Goal: Information Seeking & Learning: Learn about a topic

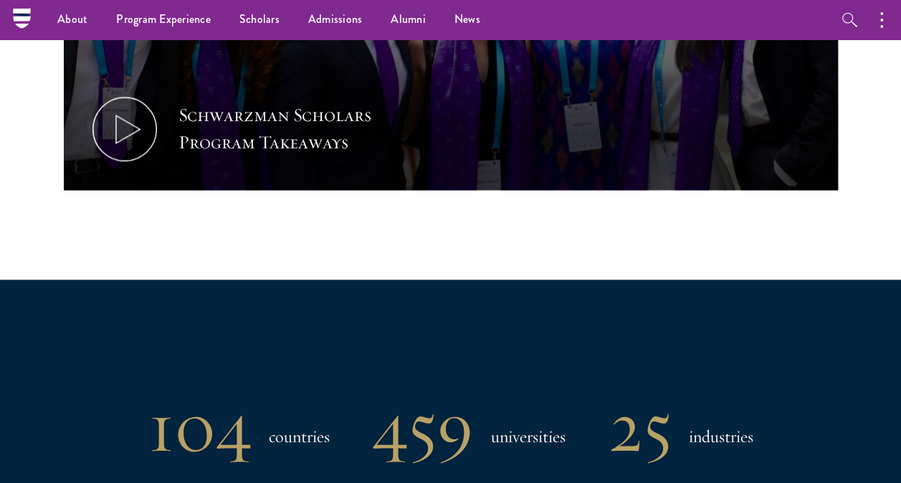
scroll to position [814, 0]
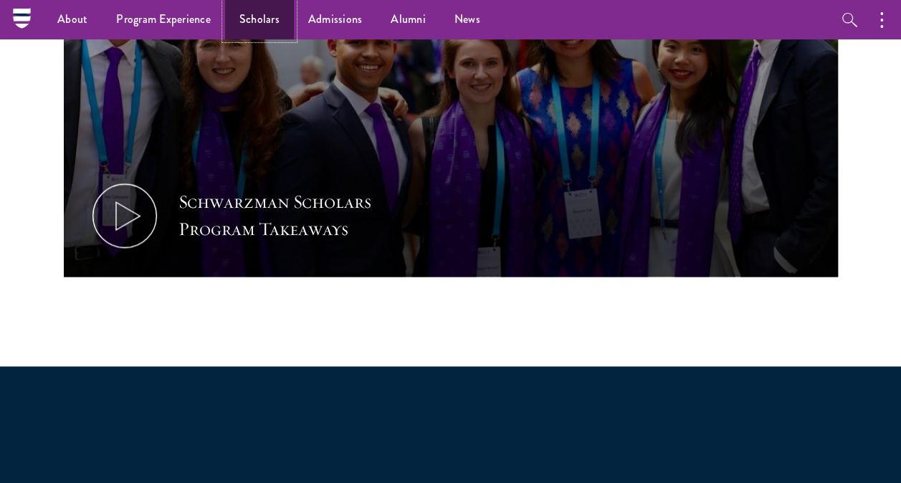
click at [242, 20] on link "Scholars" at bounding box center [259, 19] width 69 height 39
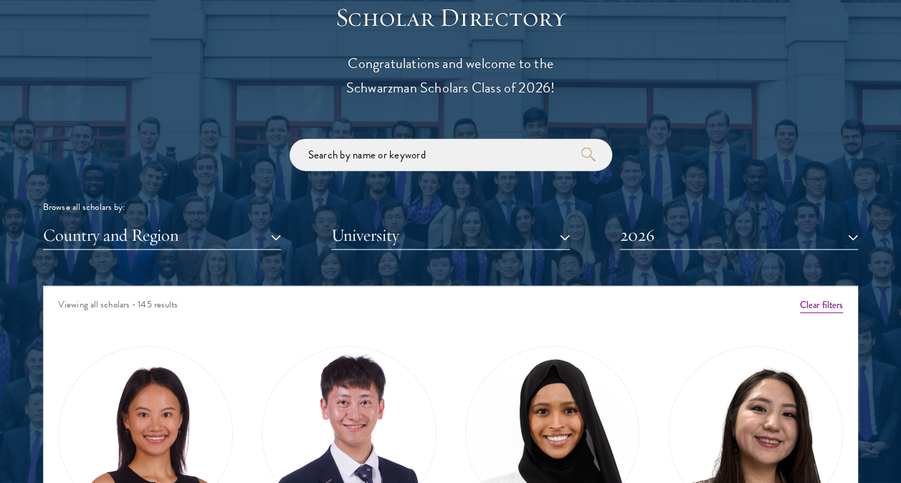
scroll to position [1585, 0]
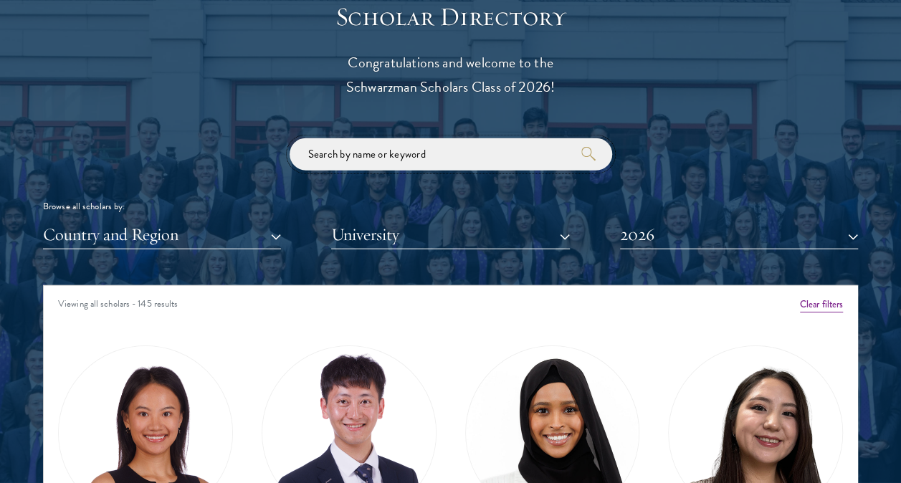
click at [359, 159] on input "search" at bounding box center [451, 154] width 323 height 32
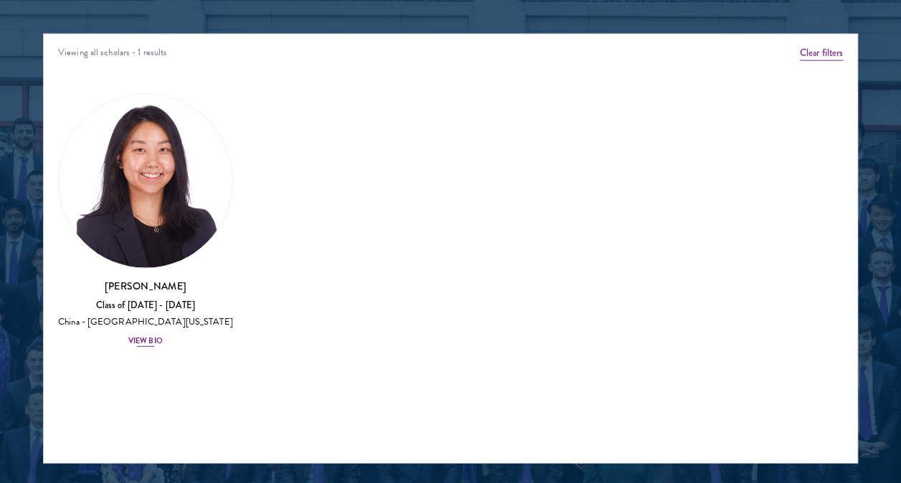
scroll to position [1841, 0]
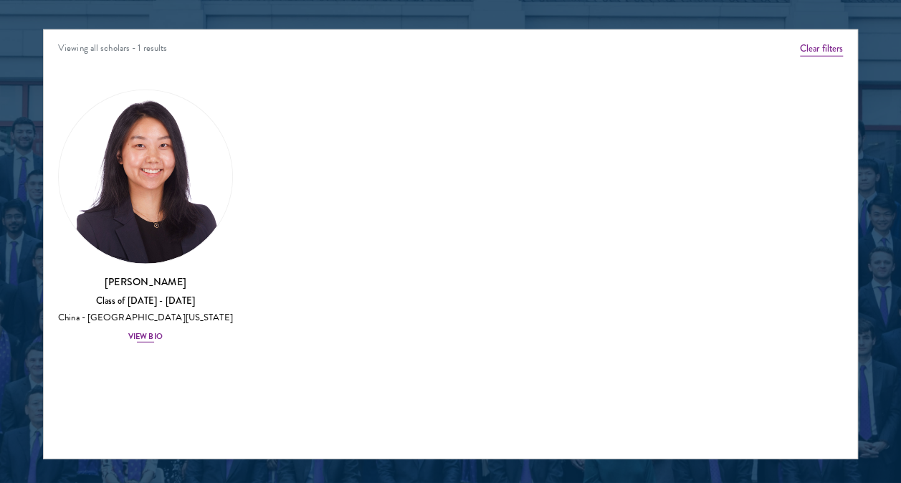
type input "suza"
click at [136, 341] on div "View Bio" at bounding box center [145, 336] width 34 height 11
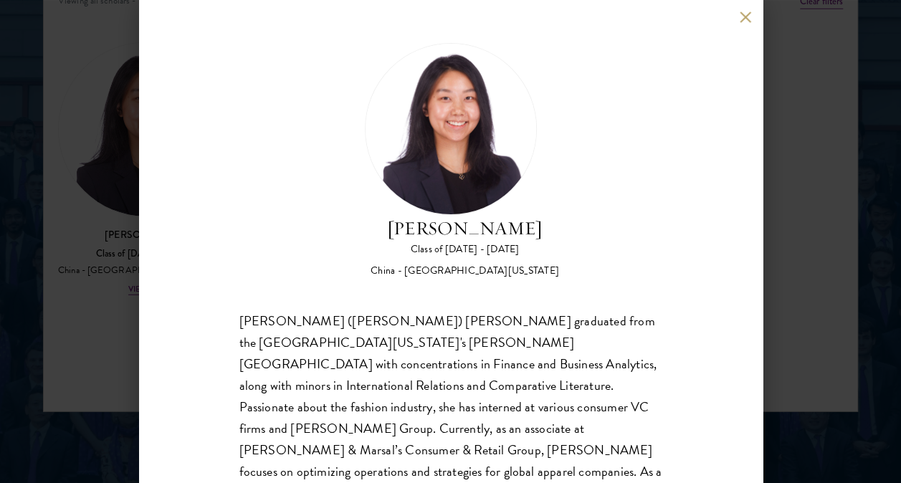
scroll to position [107, 0]
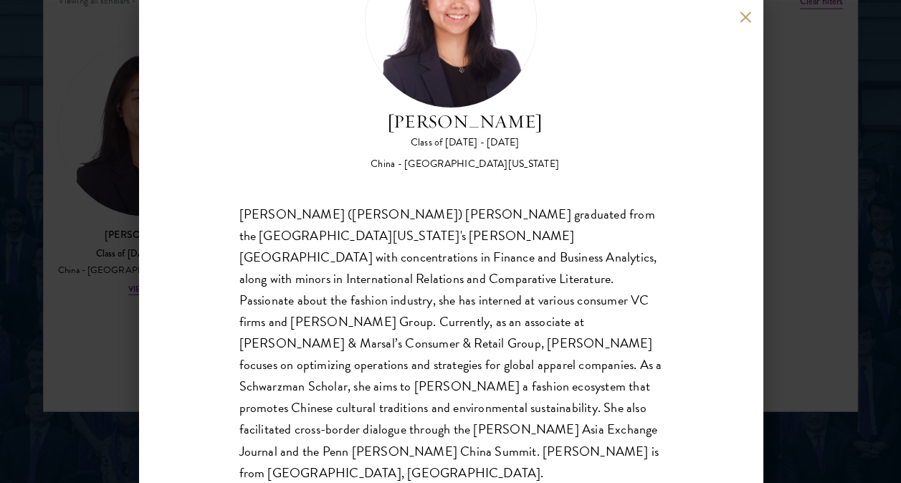
click at [113, 359] on div "Suzanne Liu Class of 2025 - 2026 China - University of Pennsylvania Chuanyuan (…" at bounding box center [450, 241] width 901 height 483
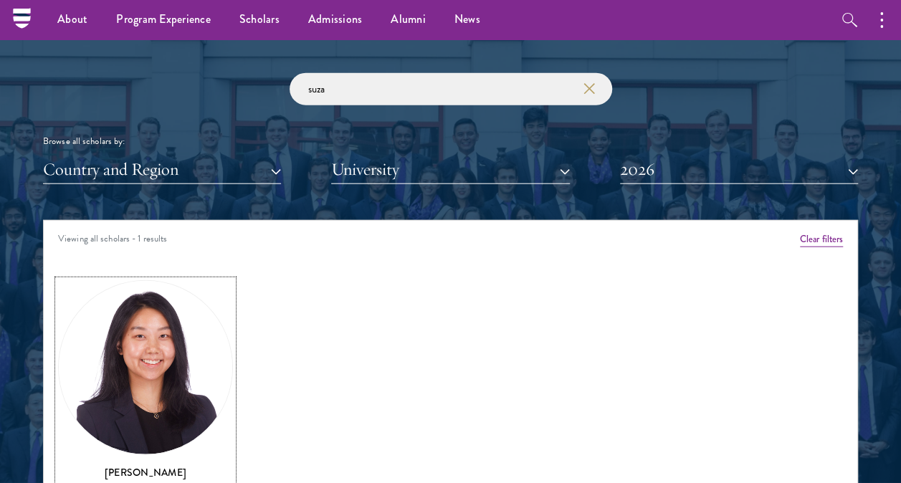
scroll to position [1649, 0]
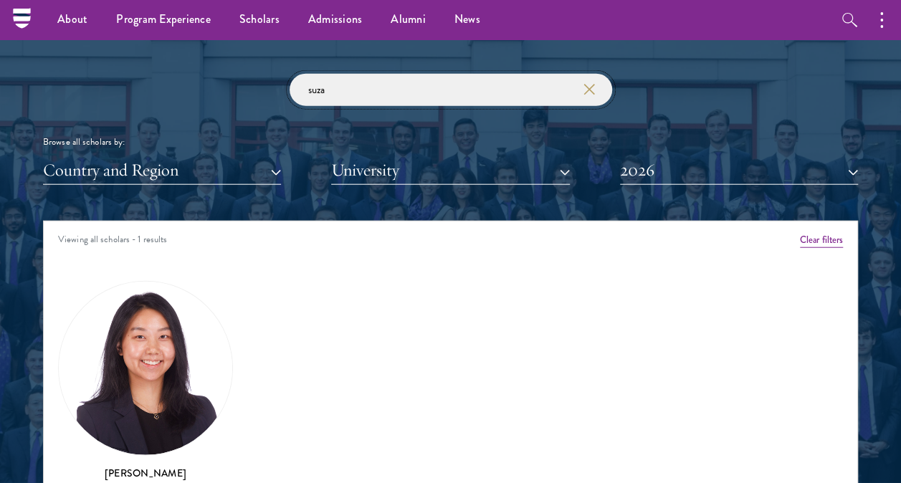
click at [318, 99] on input "suza" at bounding box center [451, 90] width 323 height 32
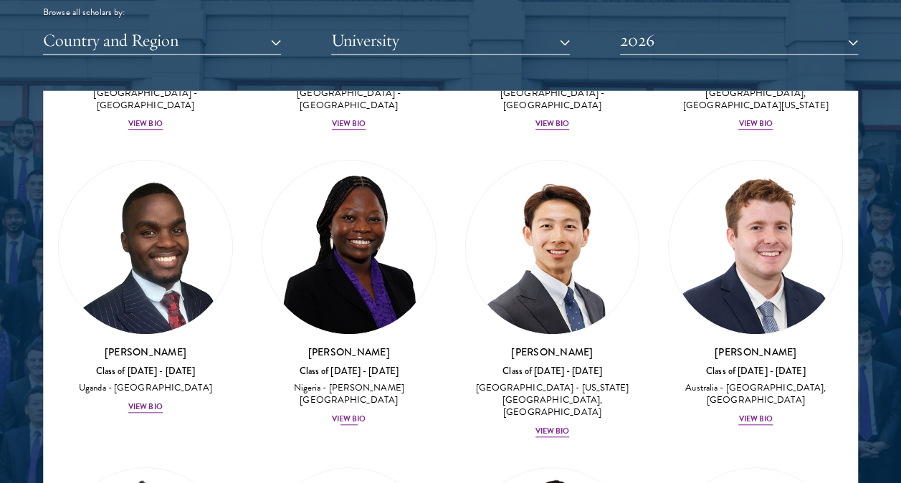
scroll to position [592, 0]
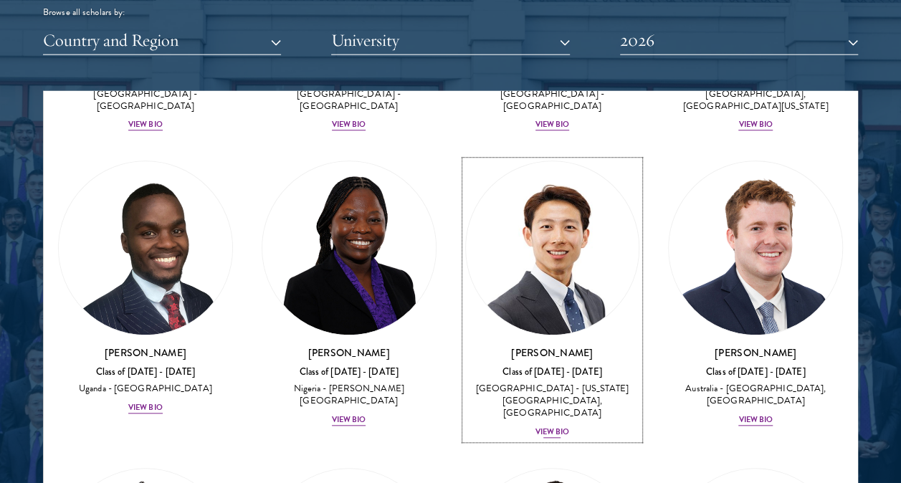
click at [545, 427] on div "View Bio" at bounding box center [553, 432] width 34 height 11
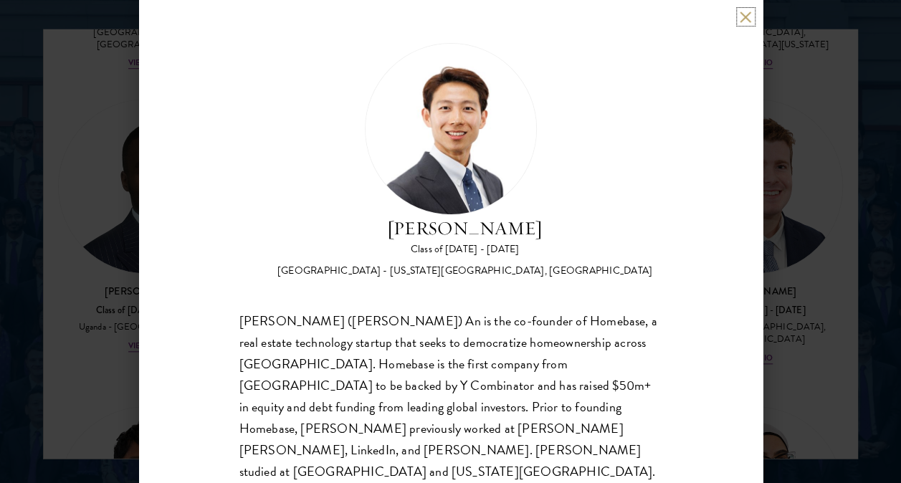
click at [740, 18] on button at bounding box center [746, 17] width 12 height 12
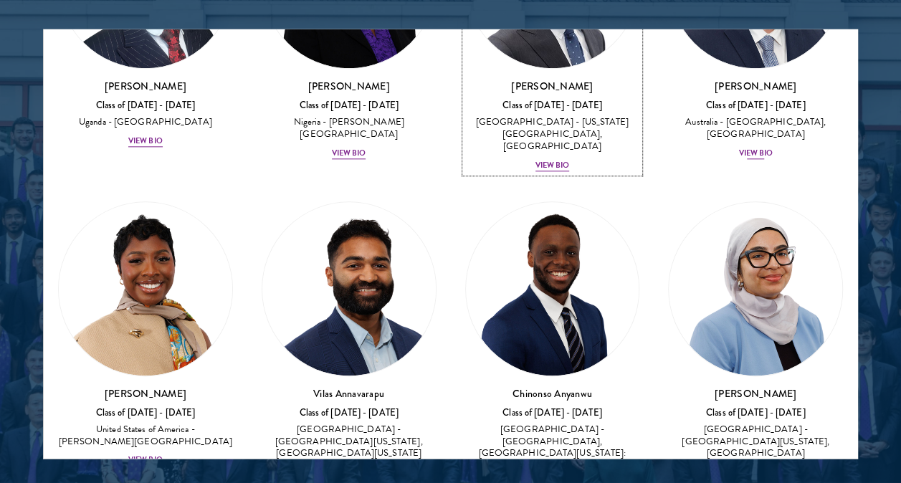
scroll to position [798, 0]
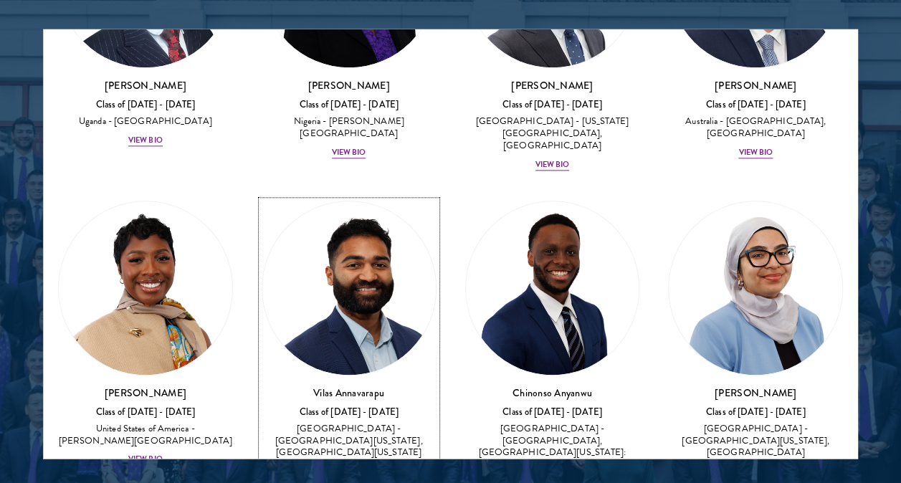
click at [341, 467] on div "View Bio" at bounding box center [349, 472] width 34 height 11
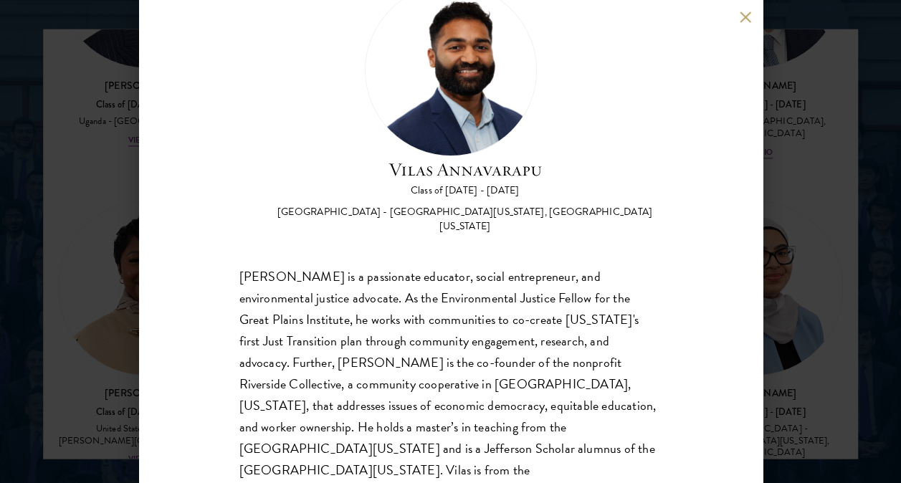
scroll to position [64, 0]
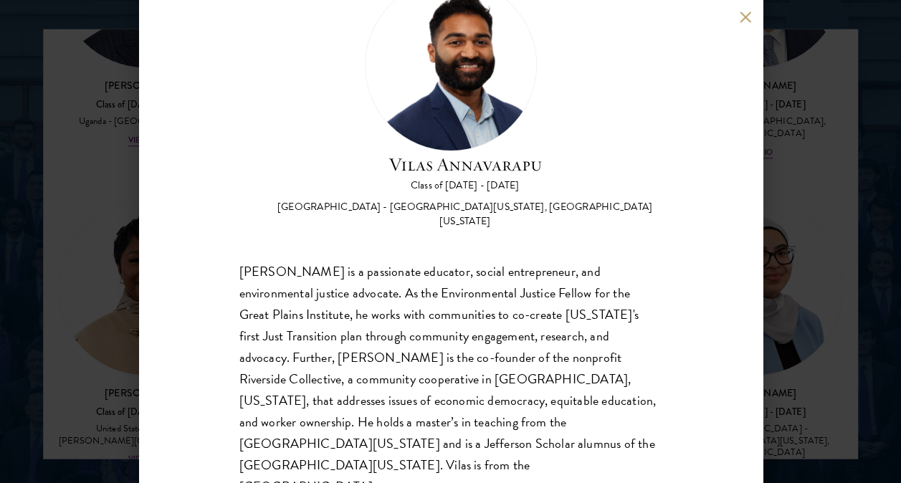
click at [130, 420] on div "Vilas Annavarapu Class of 2025 - 2026 United States of America - University of …" at bounding box center [450, 241] width 901 height 483
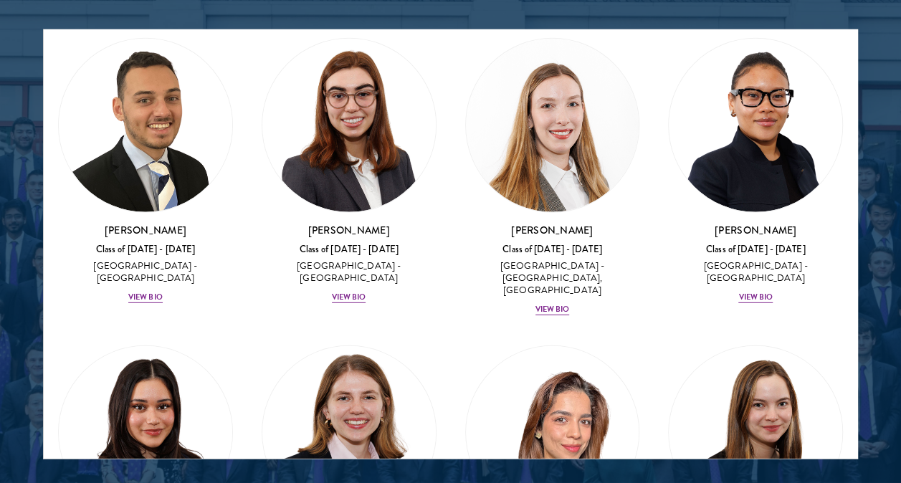
scroll to position [4665, 0]
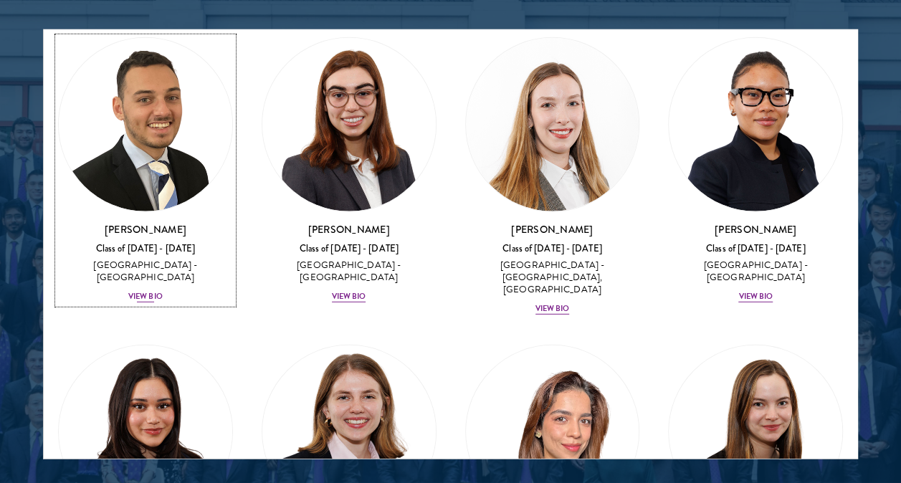
click at [143, 222] on div "Jacob Keisner Class of 2025 - 2026 United Kingdom - University of Cambridge Vie…" at bounding box center [145, 263] width 175 height 82
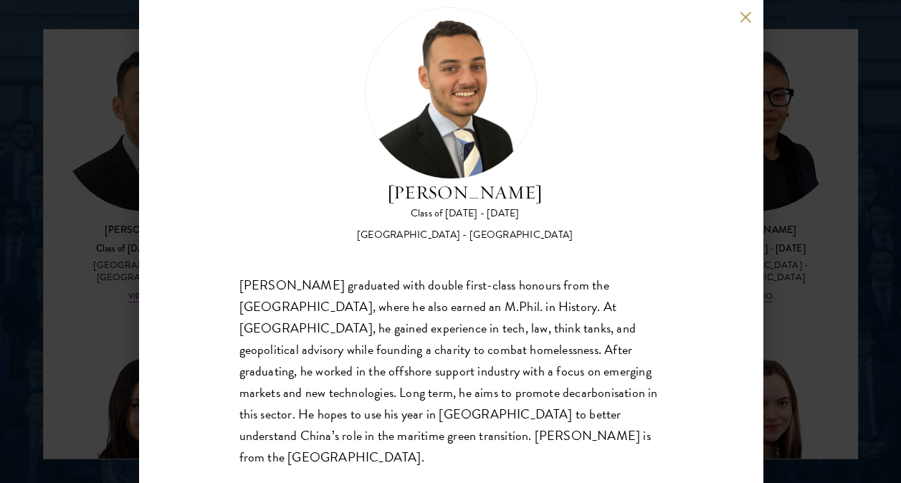
scroll to position [37, 0]
click at [114, 174] on div "Jacob Keisner Class of 2025 - 2026 United Kingdom - University of Cambridge Jac…" at bounding box center [450, 241] width 901 height 483
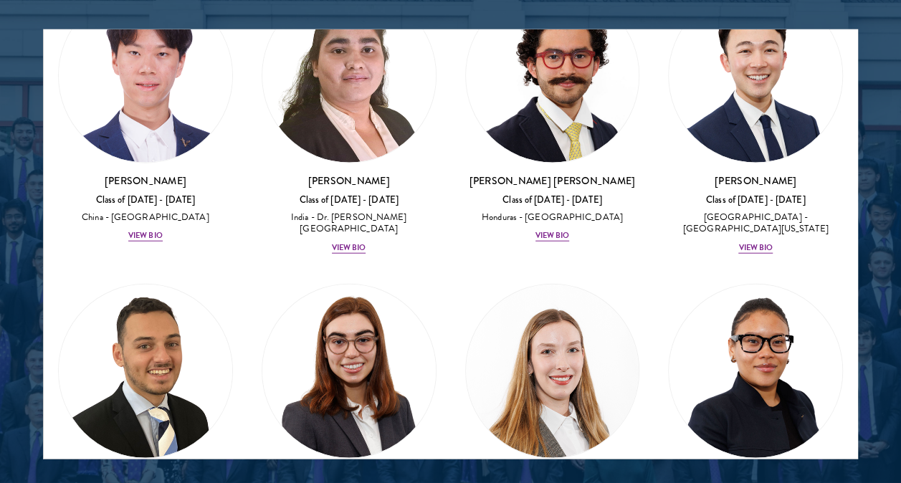
scroll to position [5296, 0]
